Goal: Task Accomplishment & Management: Manage account settings

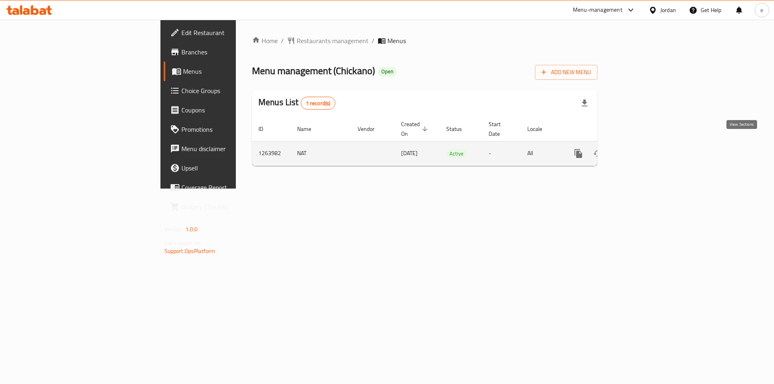
click at [646, 145] on link "enhanced table" at bounding box center [636, 153] width 19 height 19
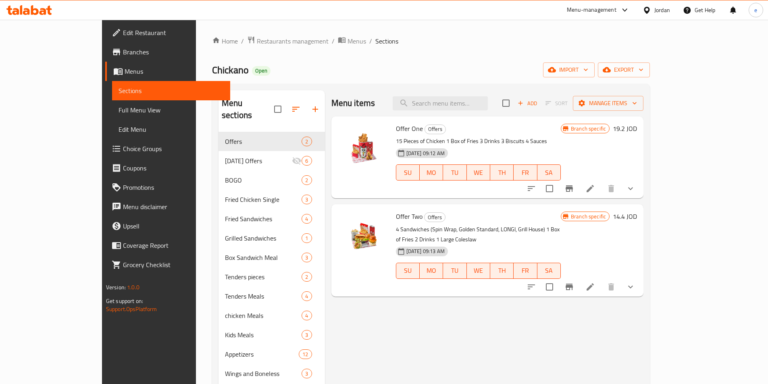
click at [123, 145] on span "Choice Groups" at bounding box center [173, 149] width 101 height 10
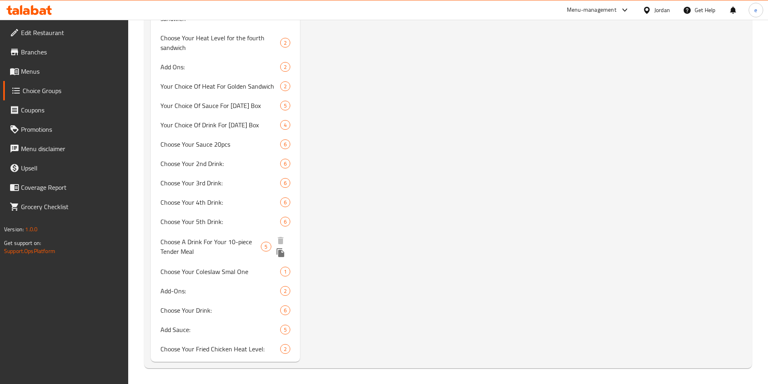
scroll to position [858, 0]
click at [225, 272] on span "Choose Your Coleslaw Smal One" at bounding box center [208, 271] width 96 height 10
type input "Choose Your Coleslaw Smal One"
type input "اختر 1 علبة سلطة ملفوف صغيرة خاصتك"
type input "0"
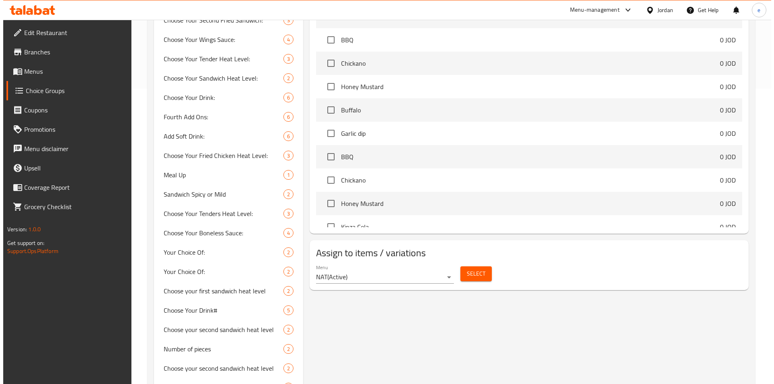
scroll to position [403, 0]
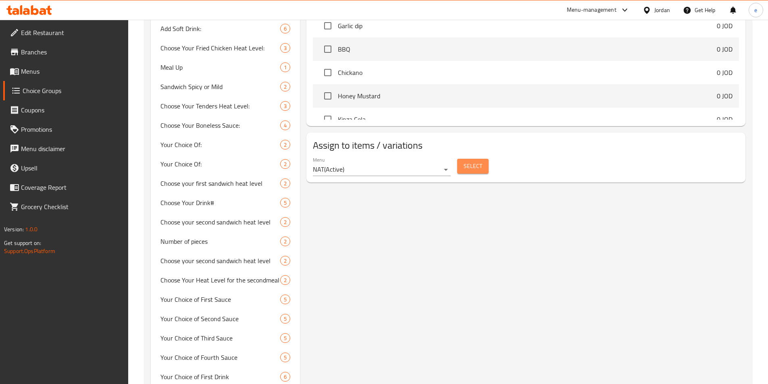
click at [478, 161] on span "Select" at bounding box center [472, 166] width 19 height 10
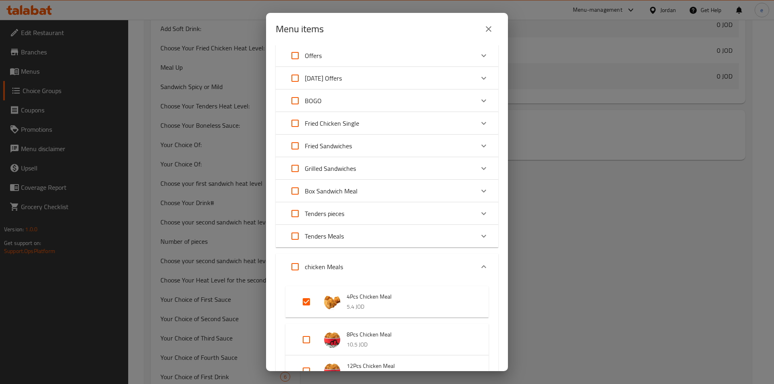
scroll to position [40, 0]
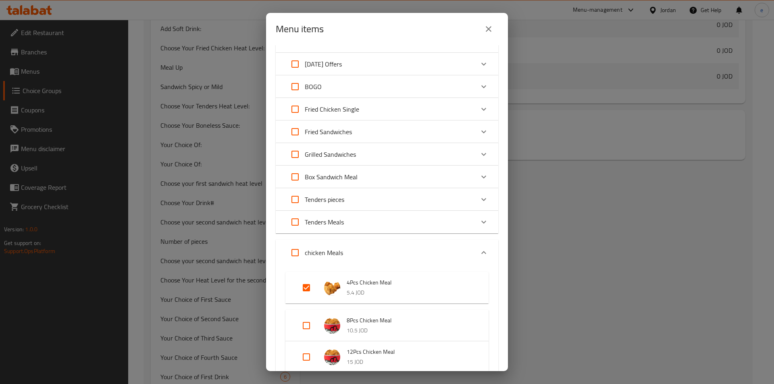
click at [382, 295] on p "5.4 JOD" at bounding box center [410, 293] width 126 height 10
click at [382, 293] on p "5.4 JOD" at bounding box center [410, 293] width 126 height 10
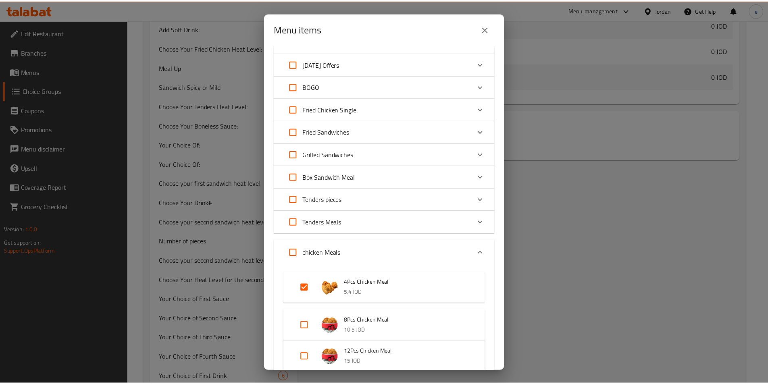
scroll to position [201, 0]
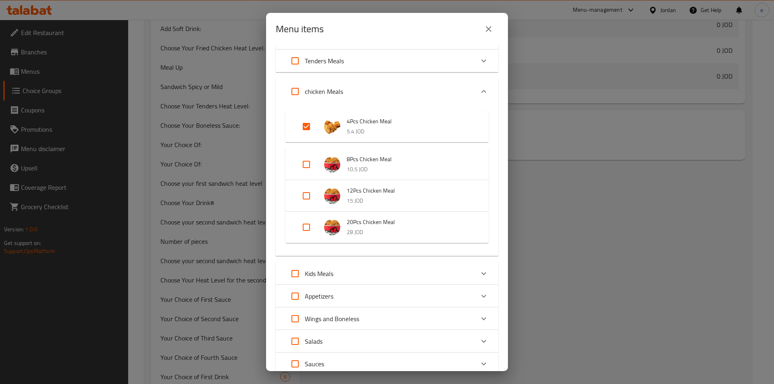
drag, startPoint x: 484, startPoint y: 27, endPoint x: 162, endPoint y: 54, distance: 323.6
click at [484, 27] on icon "close" at bounding box center [489, 29] width 10 height 10
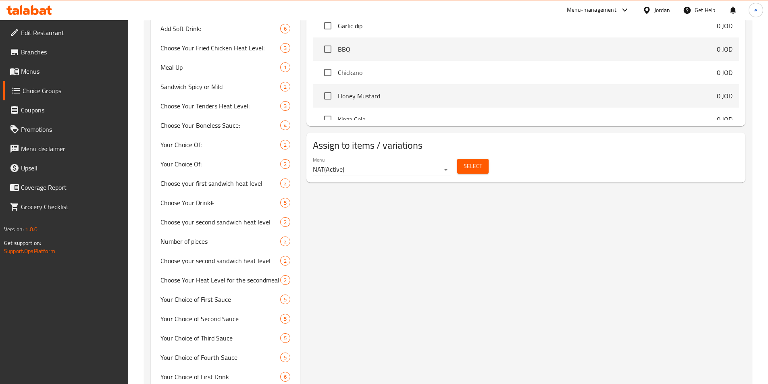
click at [32, 76] on span "Menus" at bounding box center [71, 71] width 101 height 10
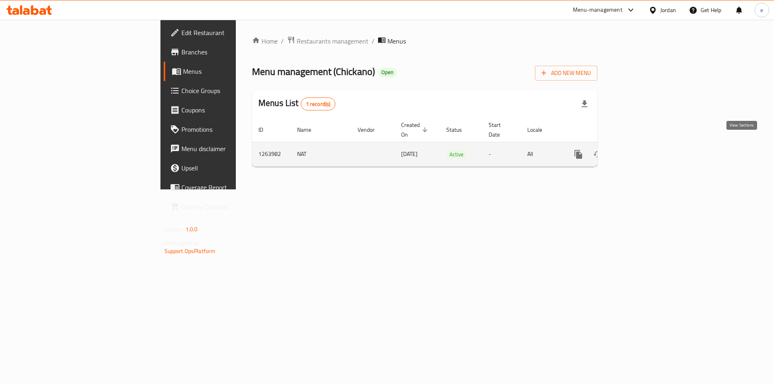
click at [646, 145] on link "enhanced table" at bounding box center [636, 154] width 19 height 19
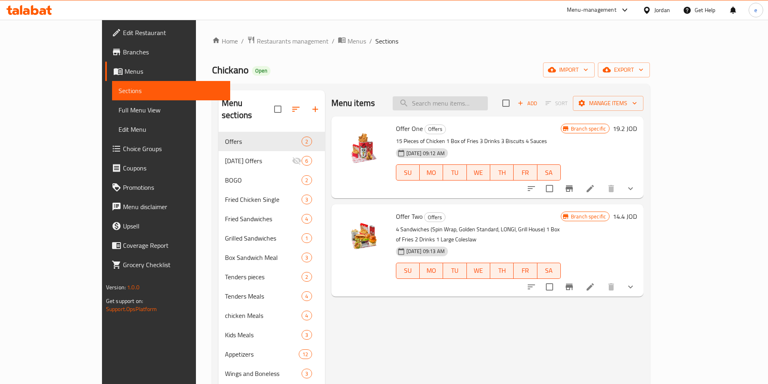
click at [459, 101] on input "search" at bounding box center [440, 103] width 95 height 14
paste input "4 pcs chicken meal"
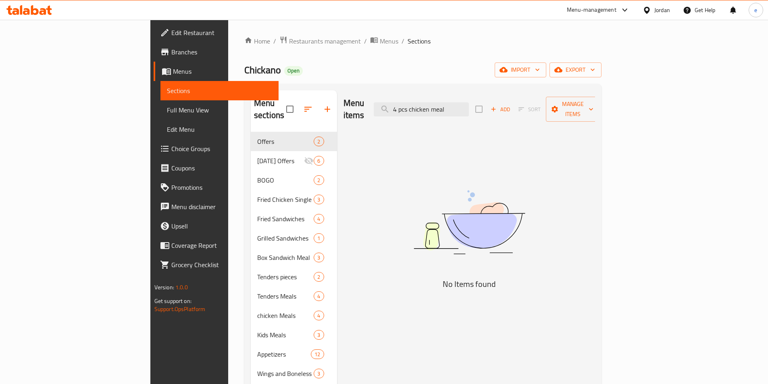
drag, startPoint x: 466, startPoint y: 104, endPoint x: 303, endPoint y: 112, distance: 162.6
click at [362, 112] on div "Menu items 4 pcs chicken meal Add Sort Manage items" at bounding box center [469, 109] width 252 height 38
type input "chicken meal"
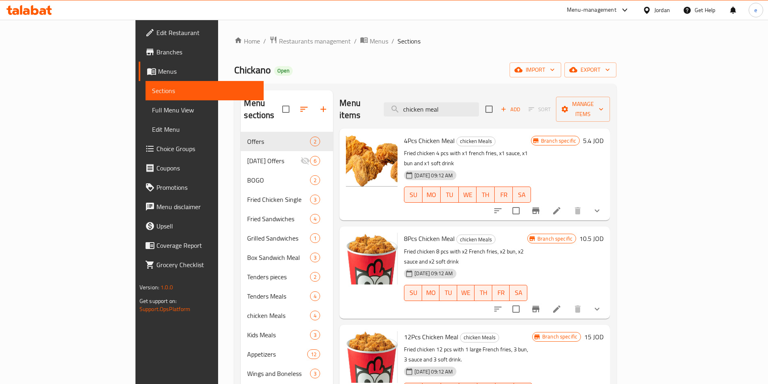
click at [561, 206] on icon at bounding box center [557, 211] width 10 height 10
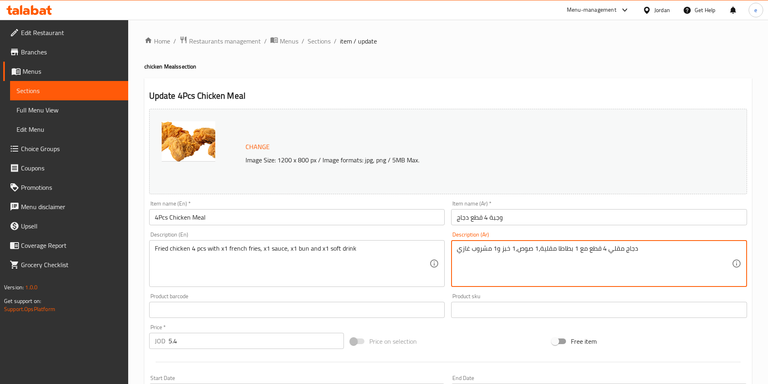
drag, startPoint x: 642, startPoint y: 251, endPoint x: 555, endPoint y: 247, distance: 87.1
click at [588, 245] on div "دجاج مقلي 4 قطع مع 1 بطاطا مقلية،1 صوص،1 خبز و1 مشروب غازي Description (Ar)" at bounding box center [599, 263] width 296 height 47
click at [612, 249] on textarea "دجاج مقلي 4 قطع مع 1 بطاطا مقلية،1 صوص،1 خبز و1 مشروب غازي" at bounding box center [594, 264] width 275 height 38
drag, startPoint x: 606, startPoint y: 250, endPoint x: 455, endPoint y: 249, distance: 150.7
click at [455, 249] on div "دجاج مقلي 4 قطع مع 1 بطاطا مقلية،1 صوص،1 خبز و1 مشروب غازي Description (Ar)" at bounding box center [599, 263] width 296 height 47
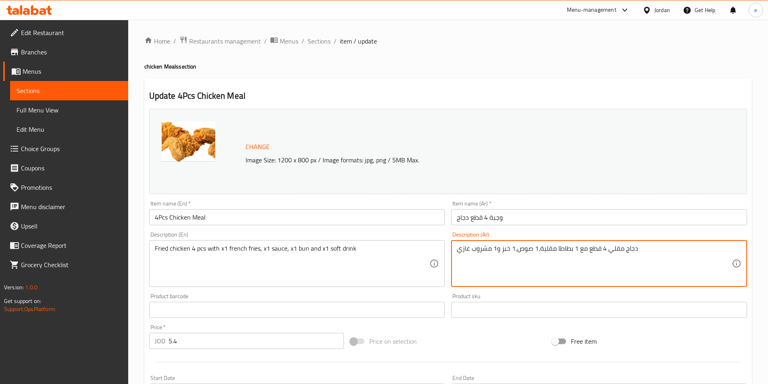
click at [515, 255] on textarea "دجاج مقلي 4 قطع مع 1 بطاطا مقلية،1 صوص،1 خبز و1 مشروب غازي" at bounding box center [594, 264] width 275 height 38
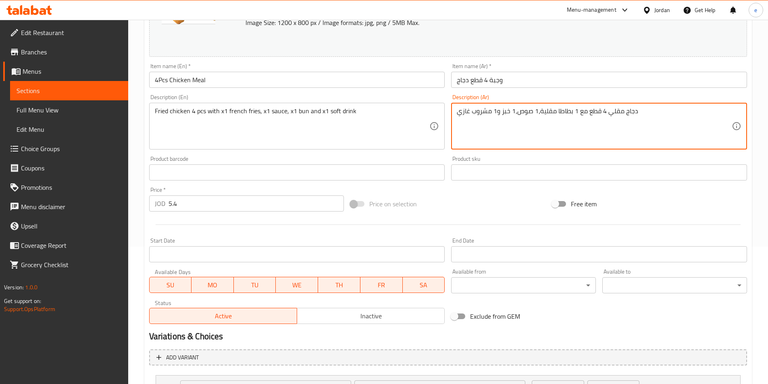
scroll to position [101, 0]
